Goal: Task Accomplishment & Management: Use online tool/utility

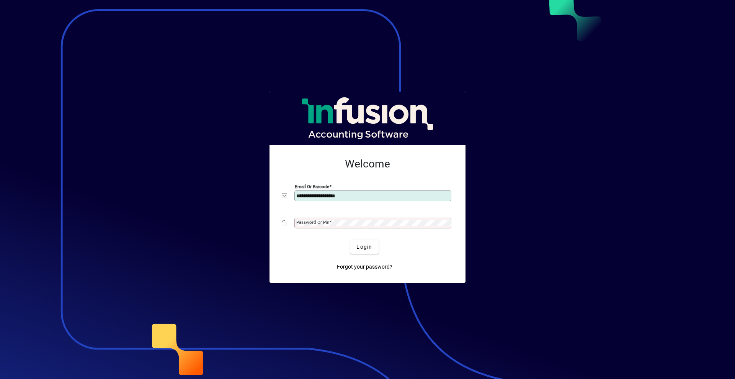
type input "**********"
click at [350, 240] on button "Login" at bounding box center [364, 247] width 28 height 14
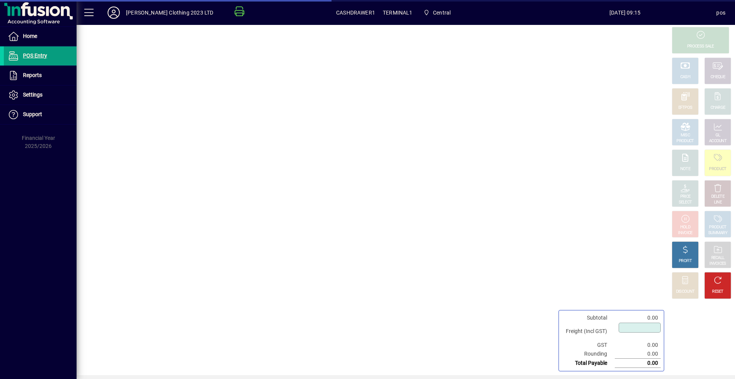
type input "****"
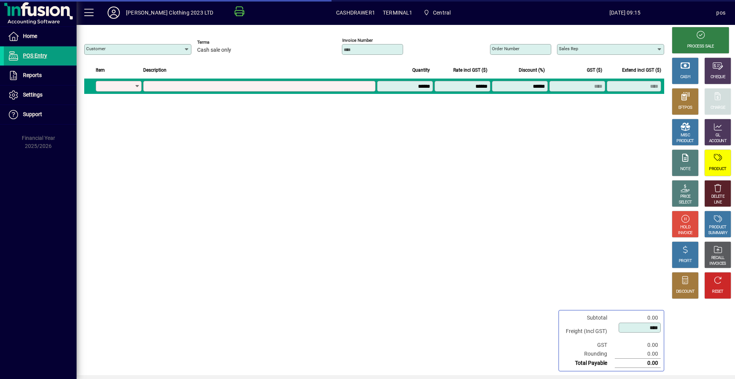
type input "**********"
